Goal: Obtain resource: Obtain resource

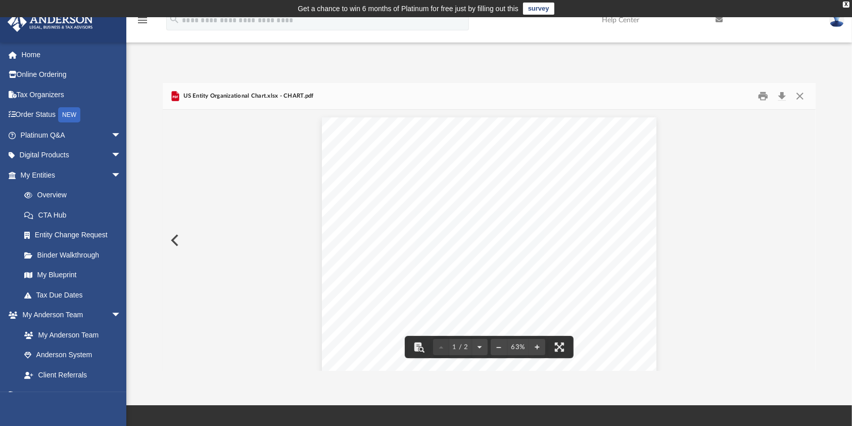
scroll to position [219, 643]
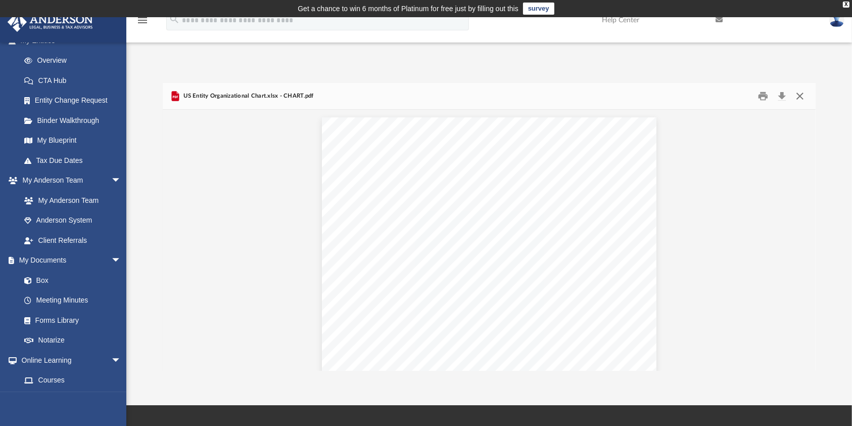
click at [801, 91] on button "Close" at bounding box center [800, 96] width 18 height 16
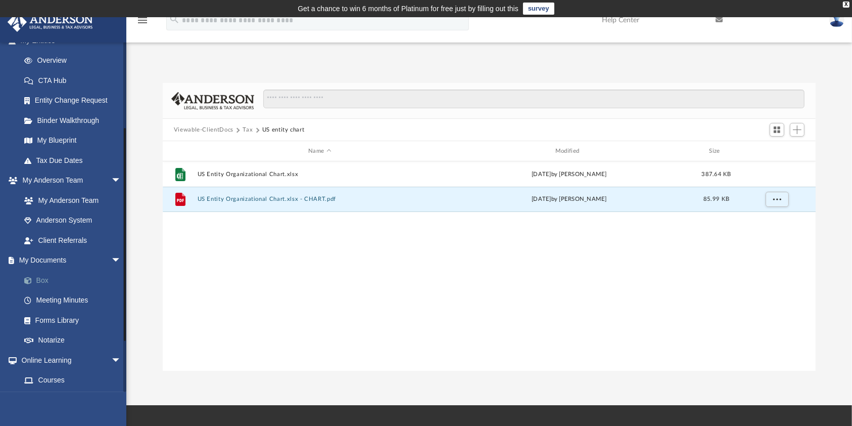
click at [50, 276] on link "Box" at bounding box center [75, 280] width 122 height 20
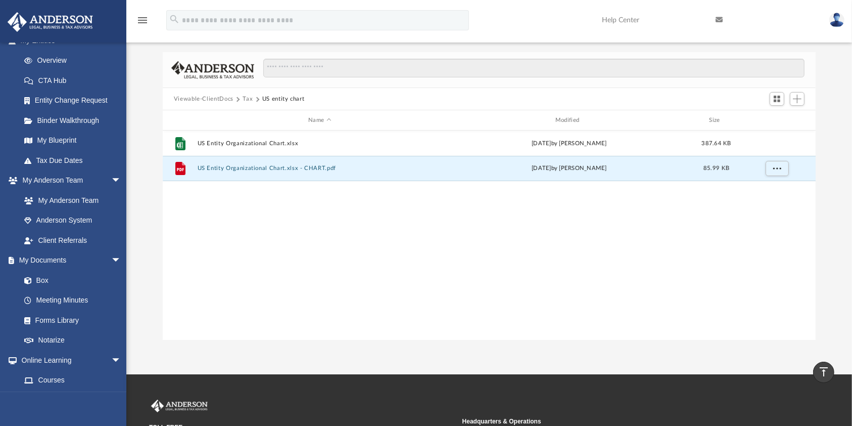
scroll to position [0, 0]
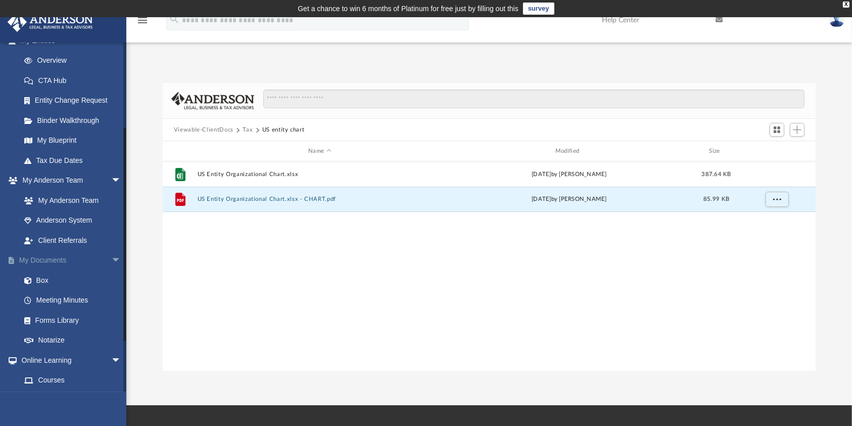
click at [42, 259] on link "My Documents arrow_drop_down" at bounding box center [71, 260] width 129 height 20
click at [43, 276] on link "Box" at bounding box center [75, 280] width 122 height 20
click at [41, 281] on link "Box" at bounding box center [75, 280] width 122 height 20
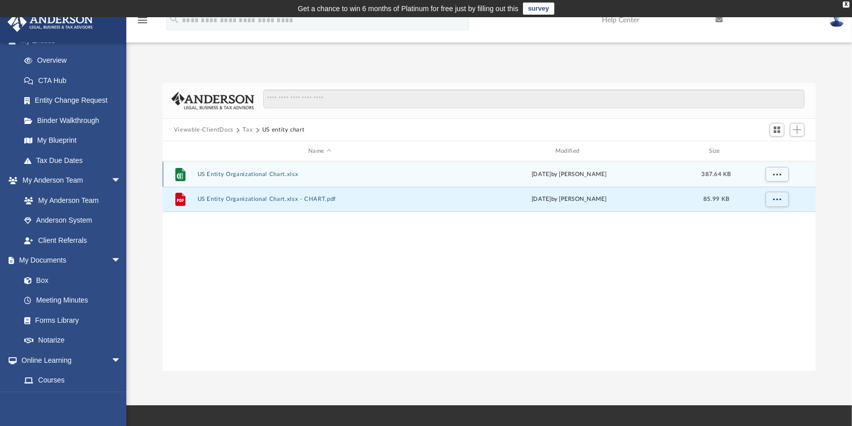
click at [269, 179] on div "File US Entity Organizational Chart.xlsx [DATE] by [PERSON_NAME] 387.64 KB" at bounding box center [490, 173] width 654 height 25
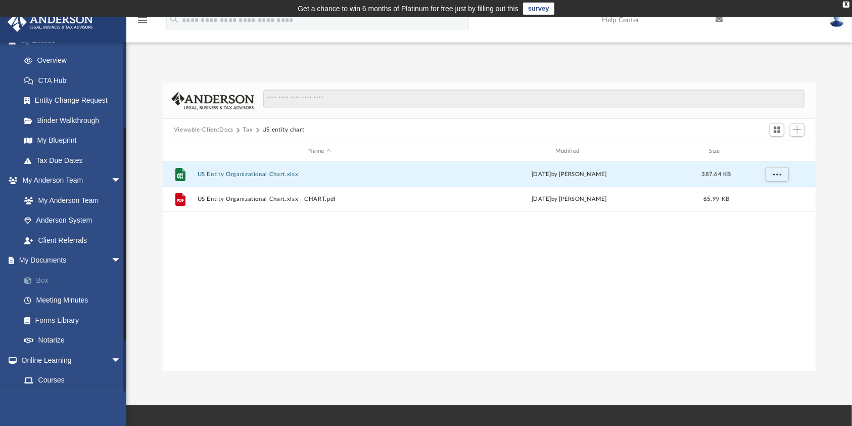
click at [35, 275] on link "Box" at bounding box center [75, 280] width 122 height 20
click at [42, 281] on link "Box" at bounding box center [75, 280] width 122 height 20
click at [244, 125] on button "Tax" at bounding box center [248, 129] width 10 height 9
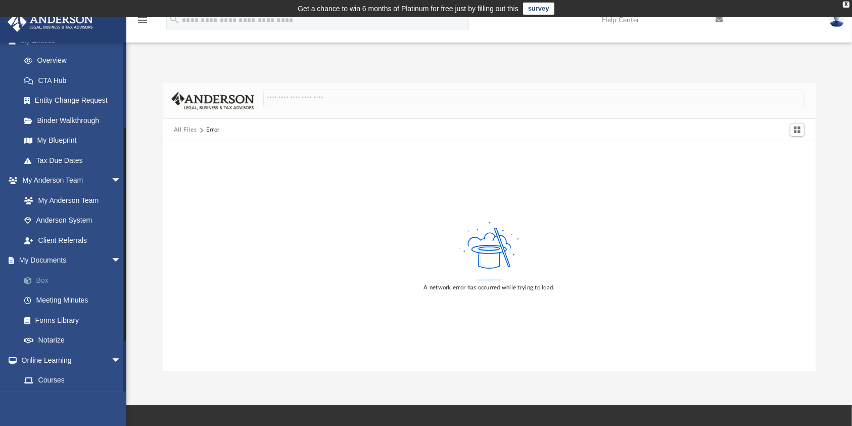
click at [41, 275] on link "Box" at bounding box center [75, 280] width 122 height 20
click at [42, 279] on link "Box" at bounding box center [75, 280] width 122 height 20
click at [48, 260] on link "My Documents arrow_drop_down" at bounding box center [71, 260] width 129 height 20
click at [44, 294] on link "Meeting Minutes" at bounding box center [75, 300] width 122 height 20
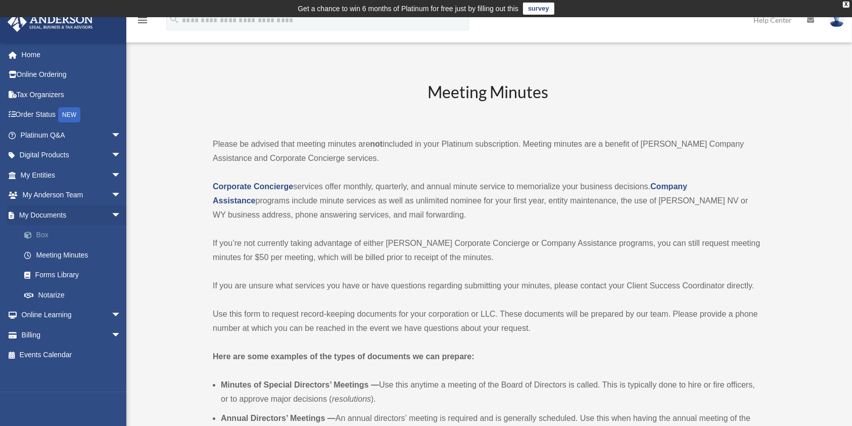
click at [43, 231] on link "Box" at bounding box center [75, 235] width 122 height 20
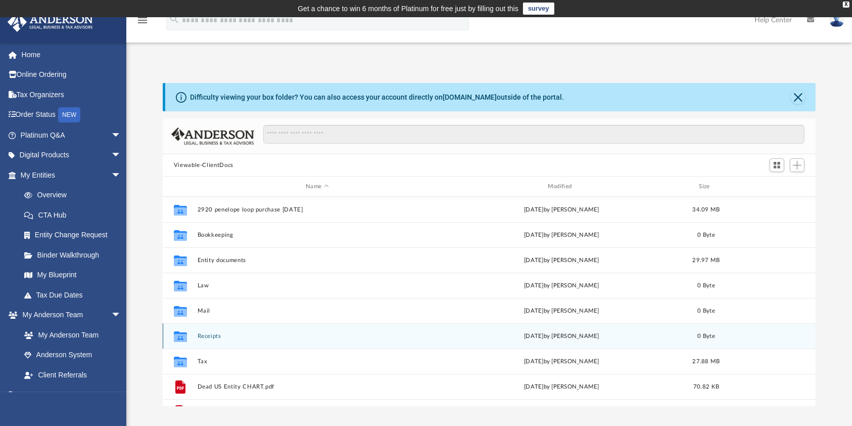
scroll to position [219, 643]
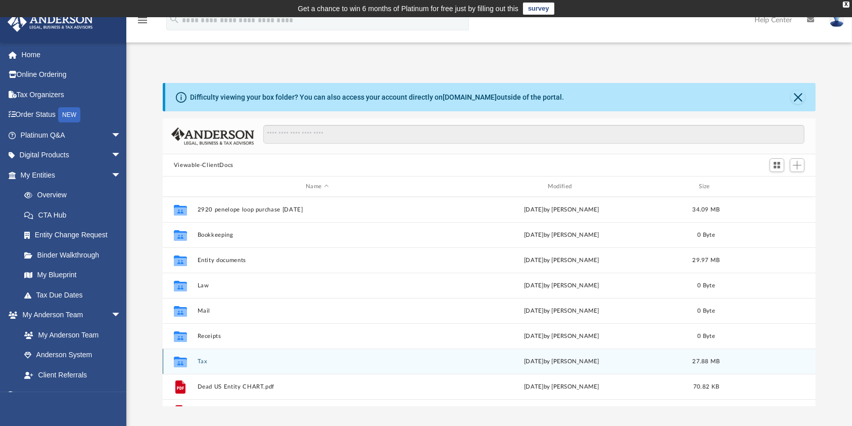
click at [202, 356] on div "Collaborated Folder Tax [DATE] by [PERSON_NAME] 27.88 MB" at bounding box center [490, 360] width 654 height 25
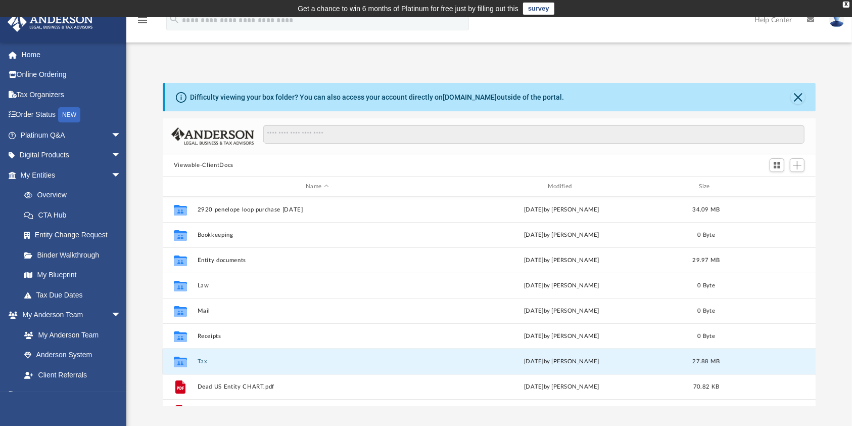
click at [202, 365] on div "Collaborated Folder Tax [DATE] by [PERSON_NAME] 27.88 MB" at bounding box center [490, 360] width 654 height 25
click at [243, 356] on div "Collaborated Folder Tax [DATE] by [PERSON_NAME] 27.88 MB" at bounding box center [490, 360] width 654 height 25
click at [203, 360] on button "Tax" at bounding box center [317, 361] width 240 height 7
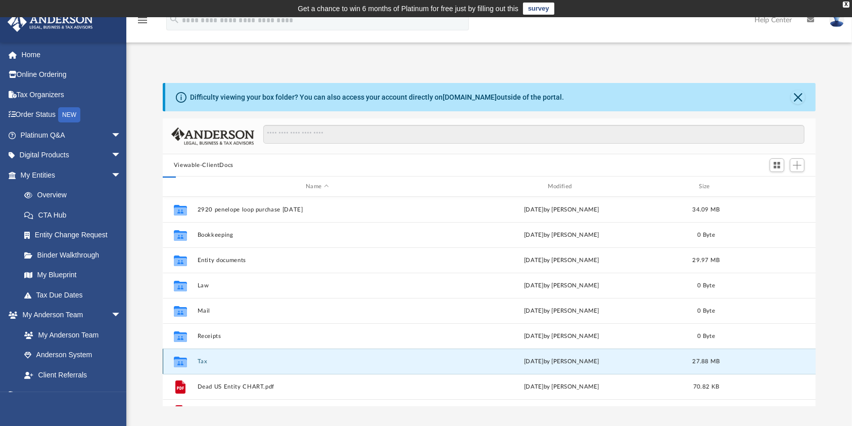
click at [203, 360] on button "Tax" at bounding box center [317, 361] width 240 height 7
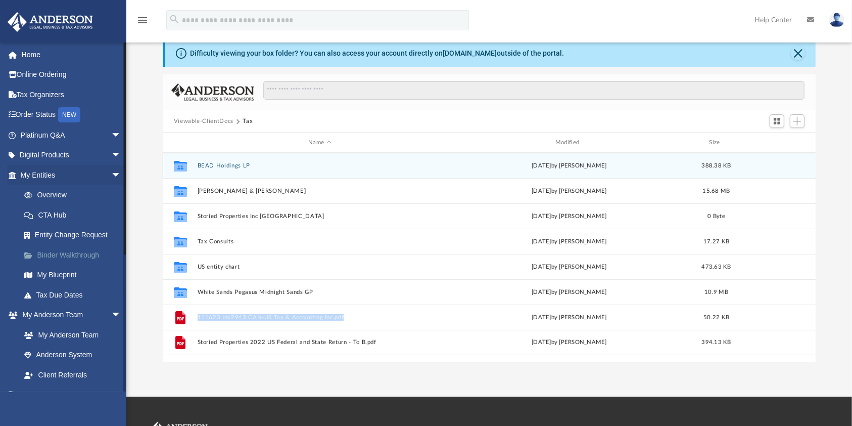
scroll to position [0, 0]
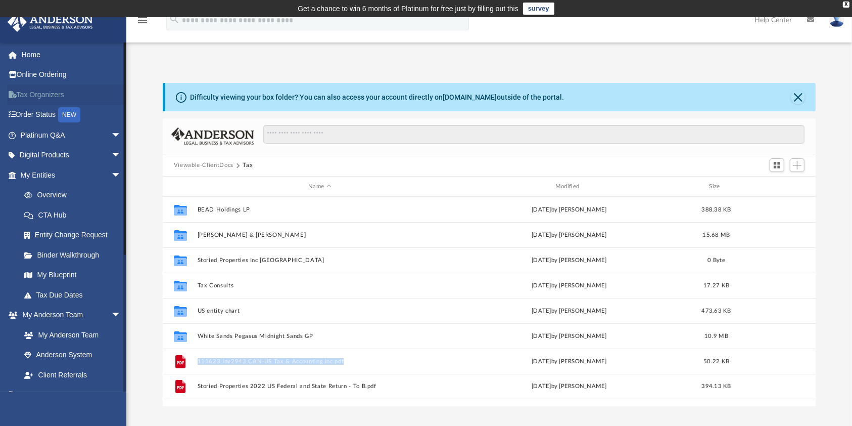
click at [41, 99] on link "Tax Organizers" at bounding box center [71, 94] width 129 height 20
click at [35, 94] on link "Tax Organizers" at bounding box center [71, 94] width 129 height 20
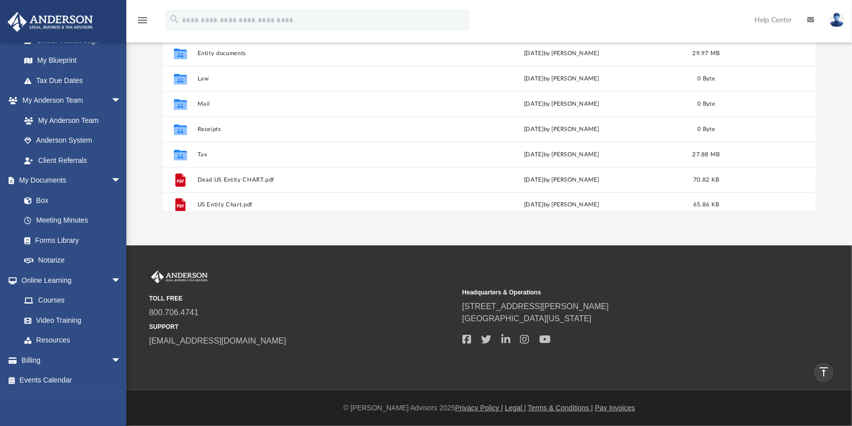
scroll to position [18, 0]
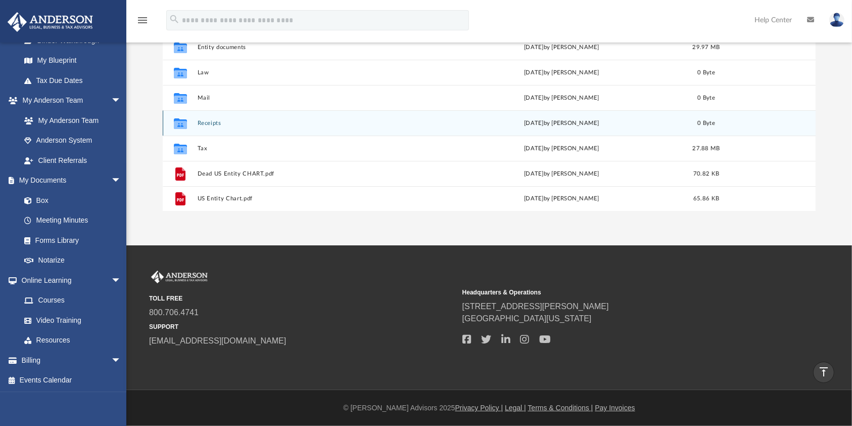
click at [214, 122] on button "Receipts" at bounding box center [317, 123] width 240 height 7
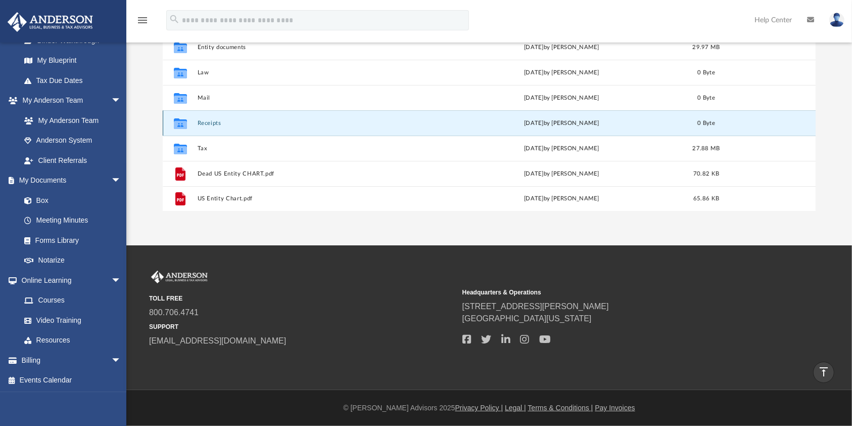
click at [214, 122] on button "Receipts" at bounding box center [317, 123] width 240 height 7
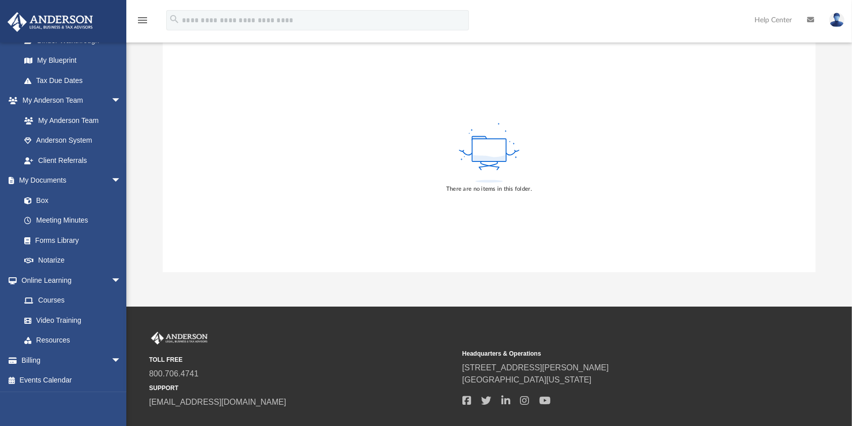
scroll to position [134, 0]
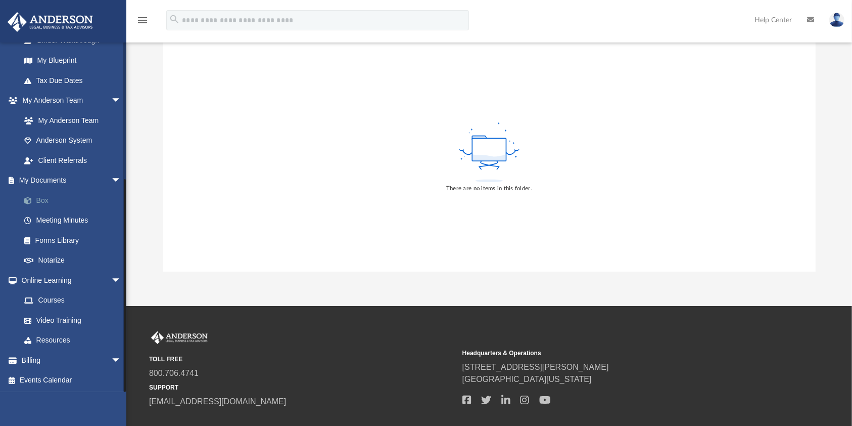
click at [42, 198] on link "Box" at bounding box center [75, 200] width 122 height 20
click at [49, 201] on link "Box" at bounding box center [75, 200] width 122 height 20
click at [43, 195] on link "Box" at bounding box center [75, 200] width 122 height 20
click at [44, 195] on link "Box" at bounding box center [75, 200] width 122 height 20
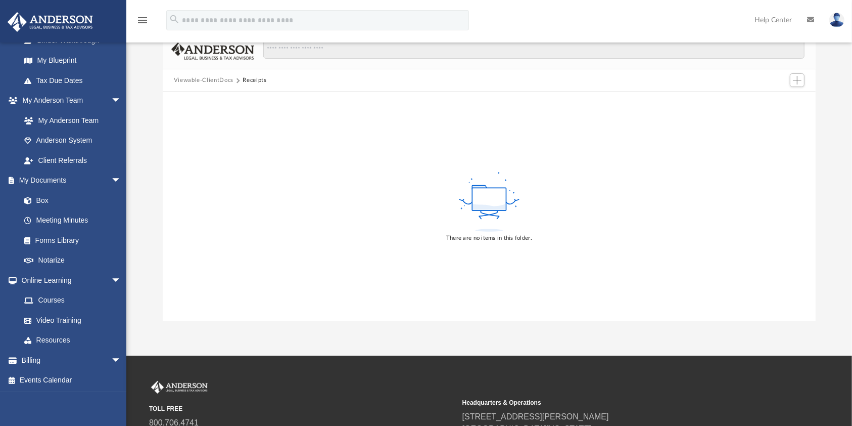
scroll to position [67, 0]
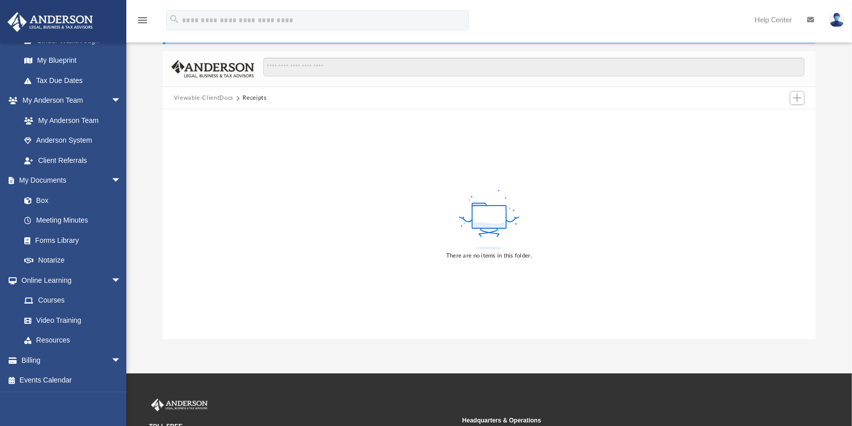
click at [206, 100] on button "Viewable-ClientDocs" at bounding box center [204, 98] width 60 height 9
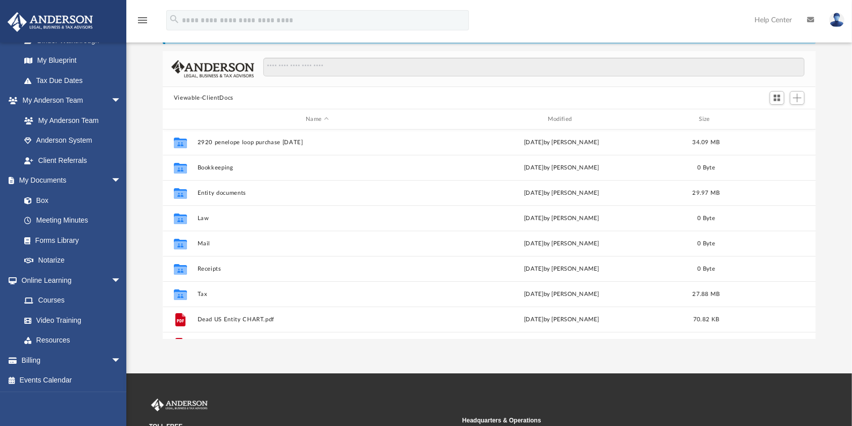
scroll to position [219, 643]
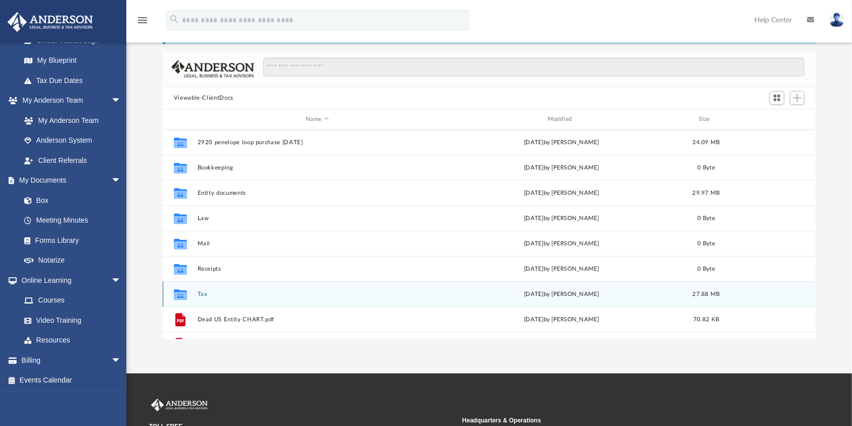
click at [203, 293] on button "Tax" at bounding box center [317, 294] width 240 height 7
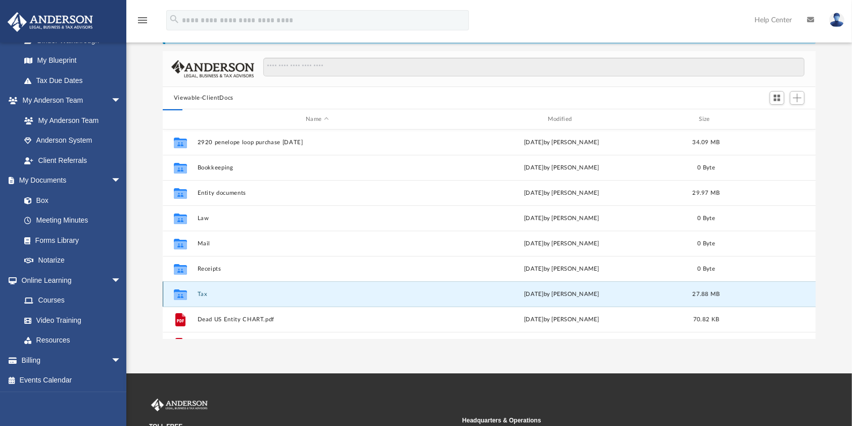
click at [202, 292] on button "Tax" at bounding box center [317, 294] width 240 height 7
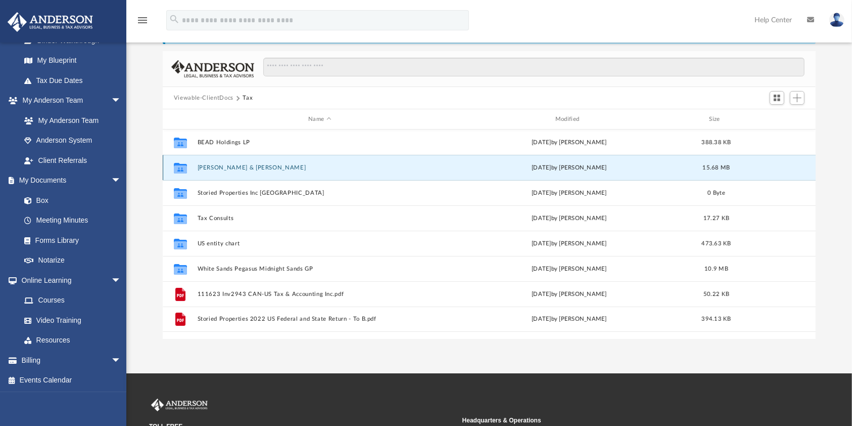
click at [206, 166] on button "Evans, Denise K & Brian J" at bounding box center [319, 167] width 245 height 7
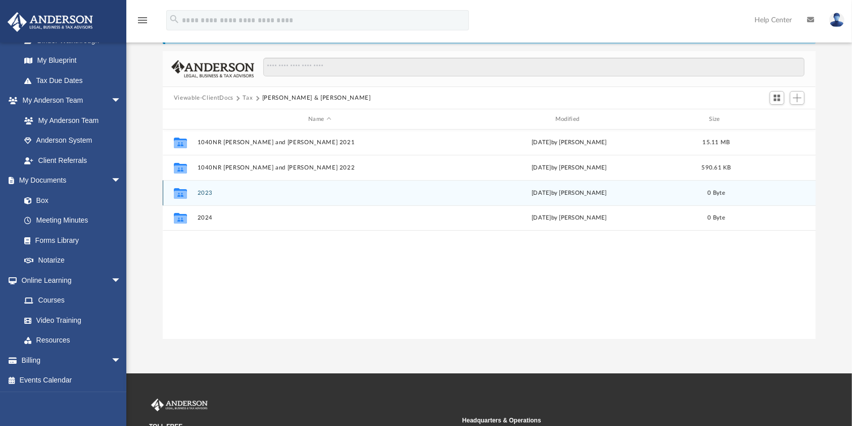
click at [212, 191] on button "2023" at bounding box center [319, 193] width 245 height 7
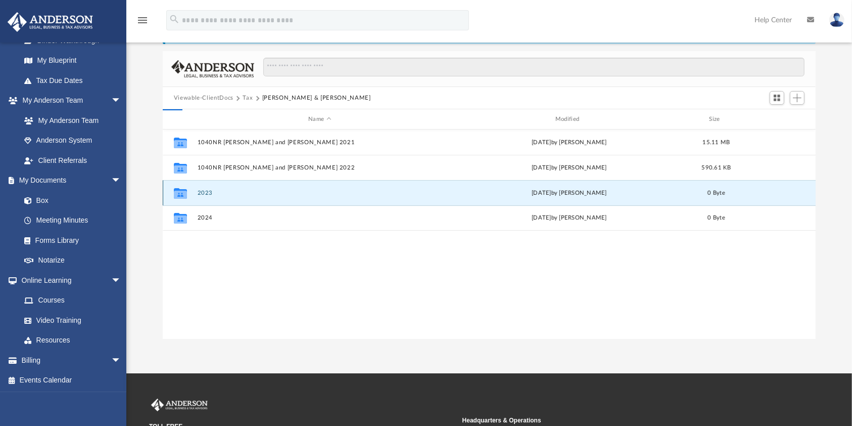
click at [212, 191] on button "2023" at bounding box center [319, 193] width 245 height 7
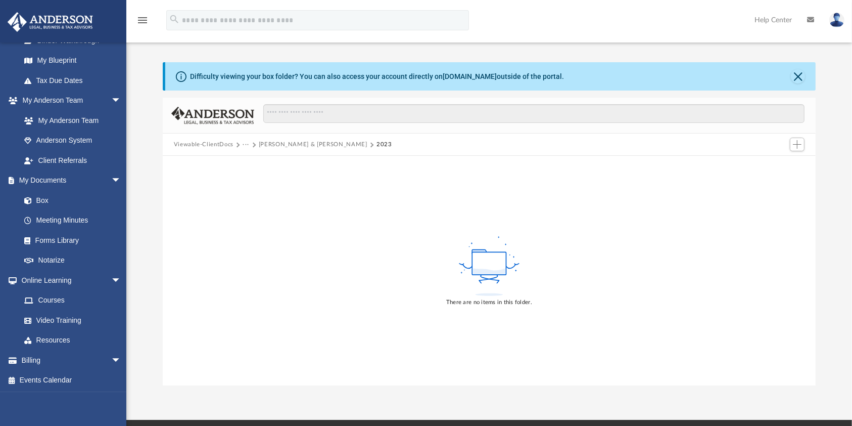
scroll to position [0, 0]
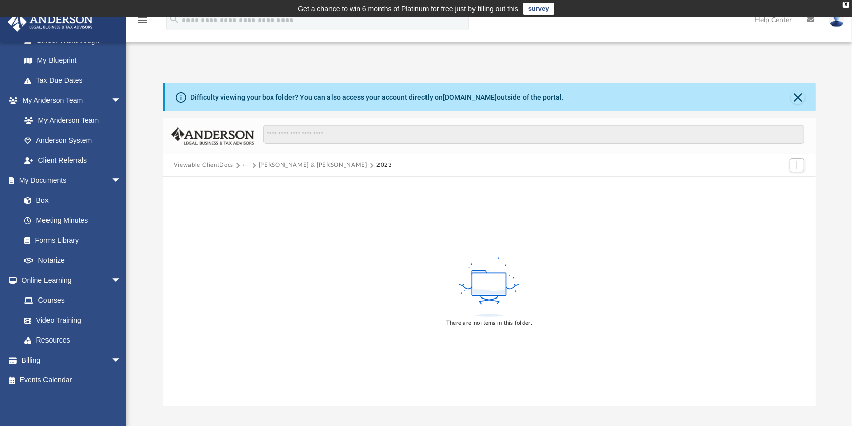
click at [815, 259] on div "There are no items in this folder." at bounding box center [489, 290] width 653 height 229
click at [280, 162] on button "Evans, Denise K & Brian J" at bounding box center [313, 165] width 109 height 9
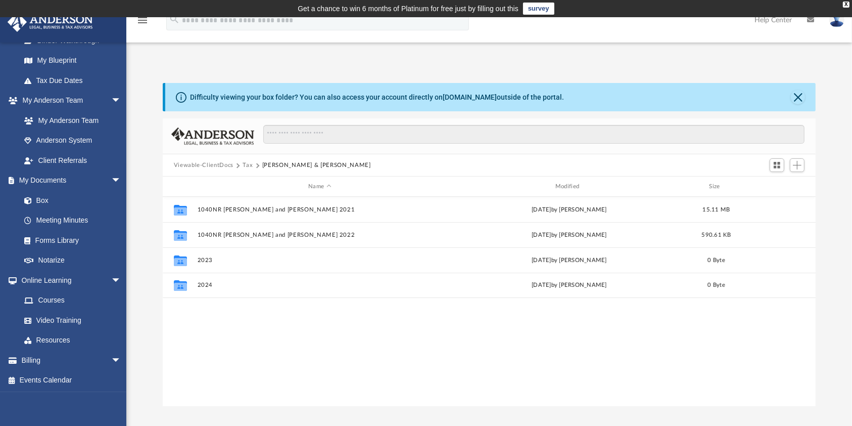
scroll to position [219, 643]
click at [249, 166] on button "Tax" at bounding box center [248, 165] width 10 height 9
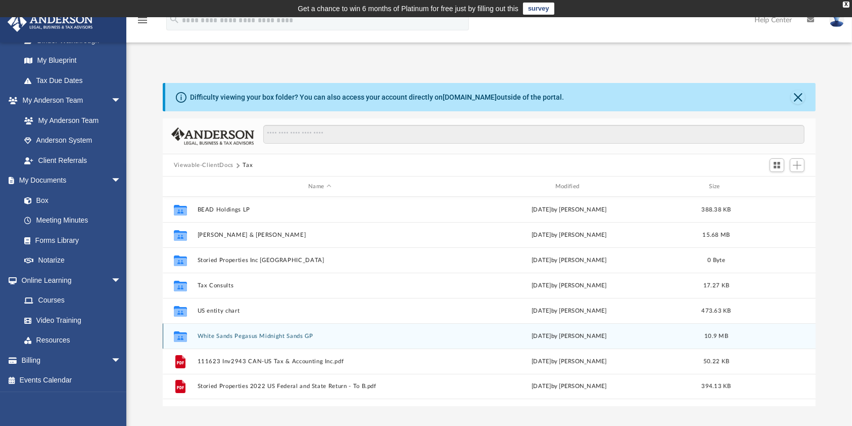
click at [267, 340] on div "Collaborated Folder White Sands Pegasus Midnight Sands GP Mon Apr 7 2025 by Den…" at bounding box center [490, 335] width 654 height 25
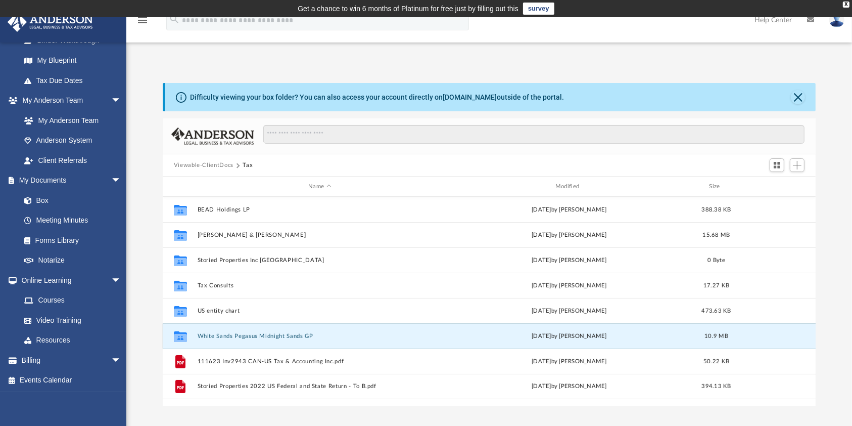
click at [267, 340] on div "Collaborated Folder White Sands Pegasus Midnight Sands GP Mon Apr 7 2025 by Den…" at bounding box center [490, 335] width 654 height 25
click at [269, 335] on button "White Sands Pegasus Midnight Sands GP" at bounding box center [319, 336] width 245 height 7
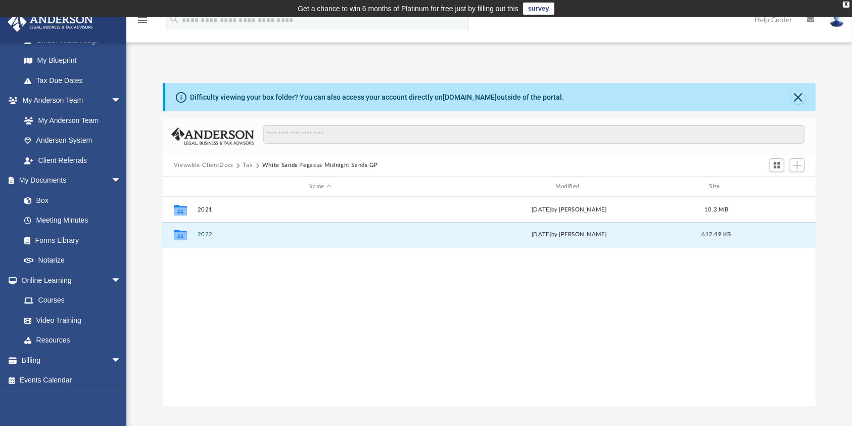
click at [210, 234] on button "2022" at bounding box center [319, 234] width 245 height 7
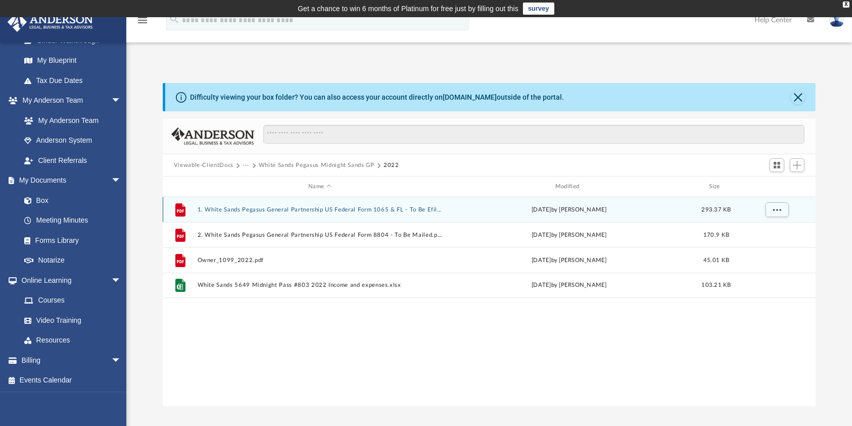
click at [262, 214] on div "File 1. White Sands Pegasus General Partnership US Federal Form 1065 & FL - To …" at bounding box center [490, 209] width 654 height 25
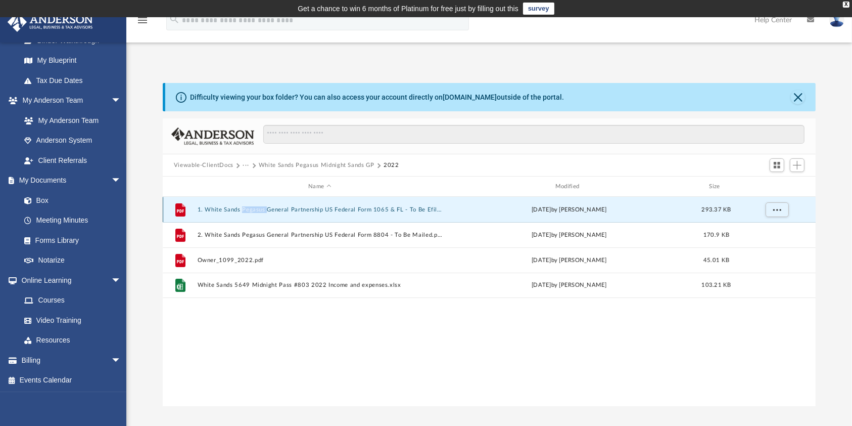
click at [262, 214] on div "File 1. White Sands Pegasus General Partnership US Federal Form 1065 & FL - To …" at bounding box center [490, 209] width 654 height 25
click at [303, 210] on button "1. White Sands Pegasus General Partnership US Federal Form 1065 & FL - To Be Ef…" at bounding box center [319, 209] width 245 height 7
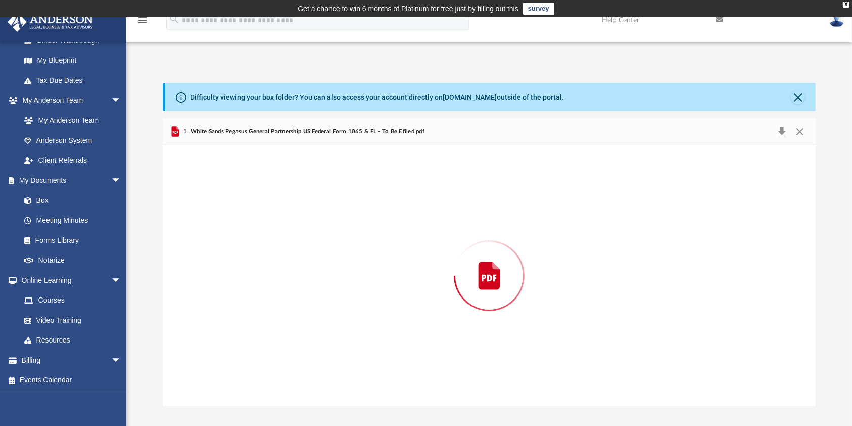
click at [303, 210] on div "Preview" at bounding box center [489, 275] width 653 height 261
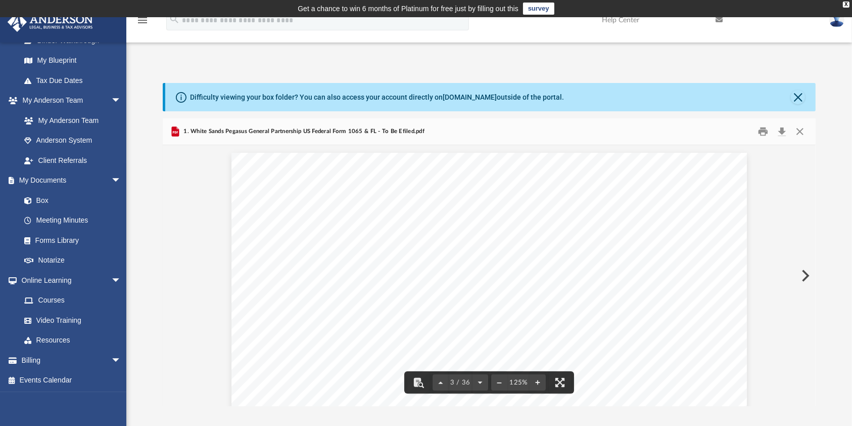
scroll to position [1365, 0]
